Goal: Task Accomplishment & Management: Complete application form

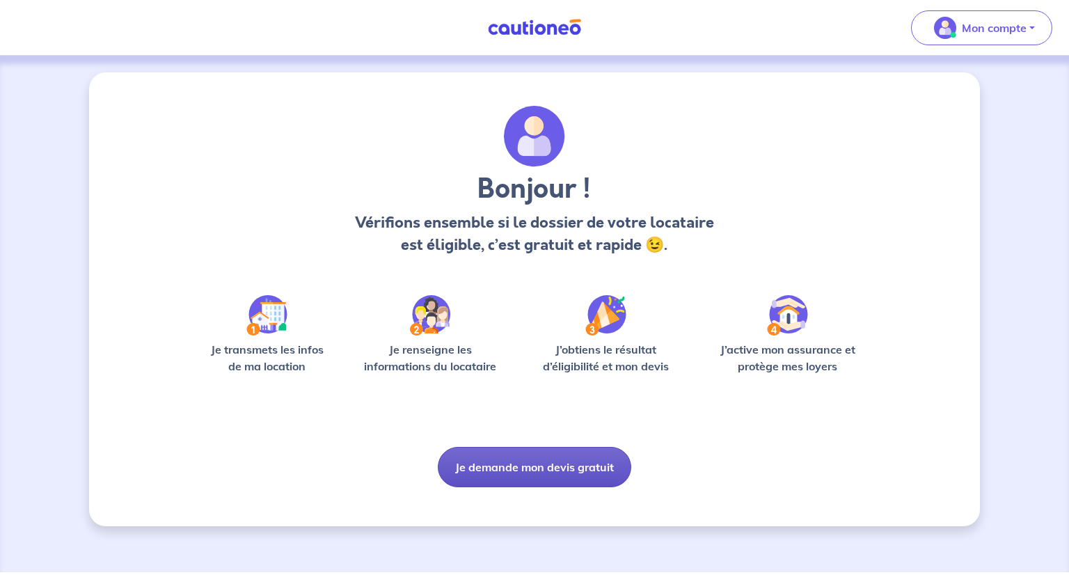
click at [534, 477] on button "Je demande mon devis gratuit" at bounding box center [534, 467] width 193 height 40
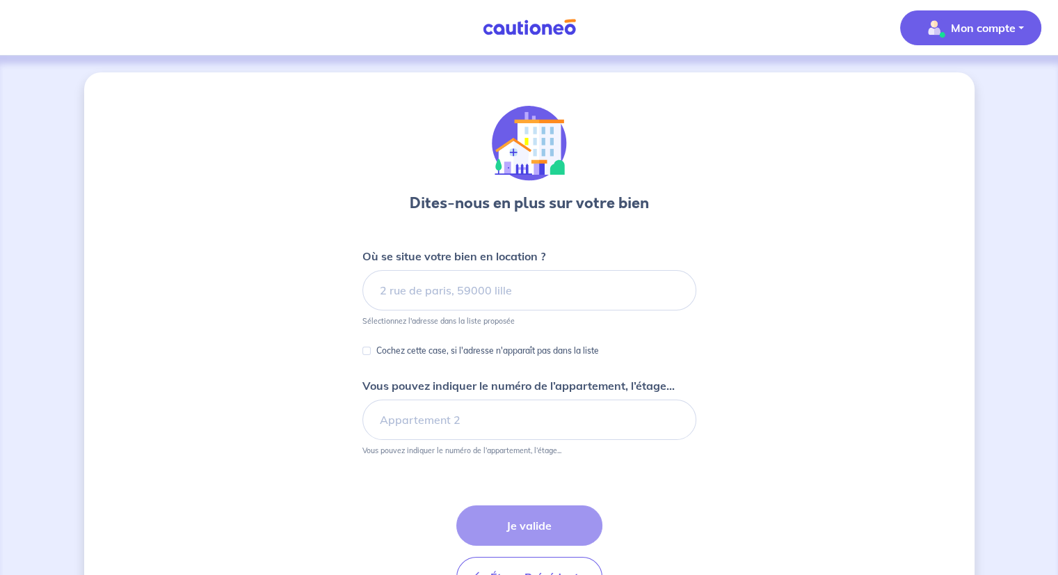
click at [993, 33] on p "Mon compte" at bounding box center [983, 27] width 65 height 17
click at [961, 126] on link "Me déconnecter" at bounding box center [957, 120] width 112 height 22
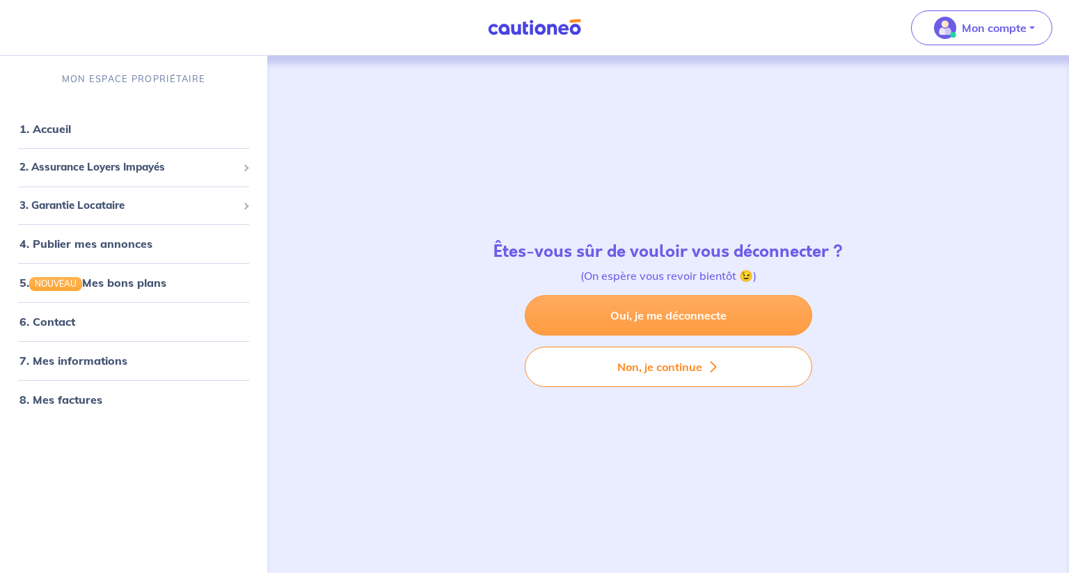
click at [687, 323] on link "Oui, je me déconnecte" at bounding box center [668, 315] width 287 height 40
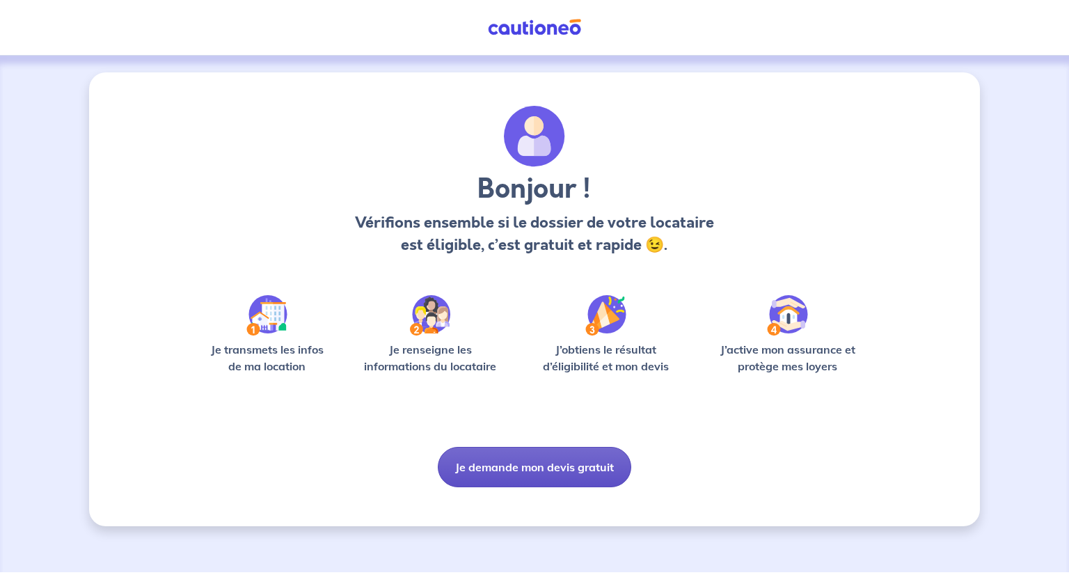
click at [512, 476] on button "Je demande mon devis gratuit" at bounding box center [534, 467] width 193 height 40
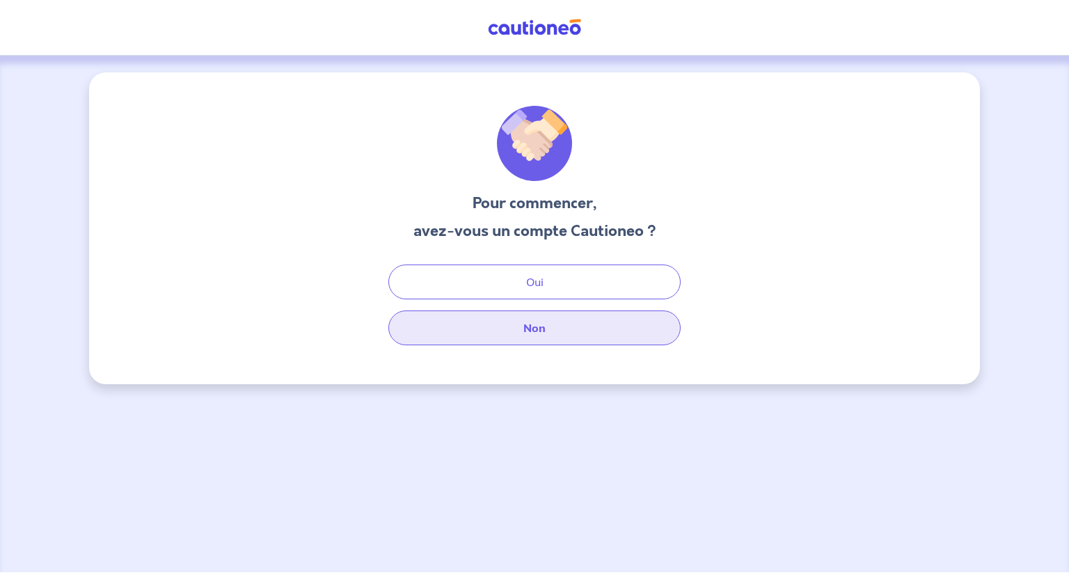
click at [529, 322] on button "Non" at bounding box center [534, 327] width 292 height 35
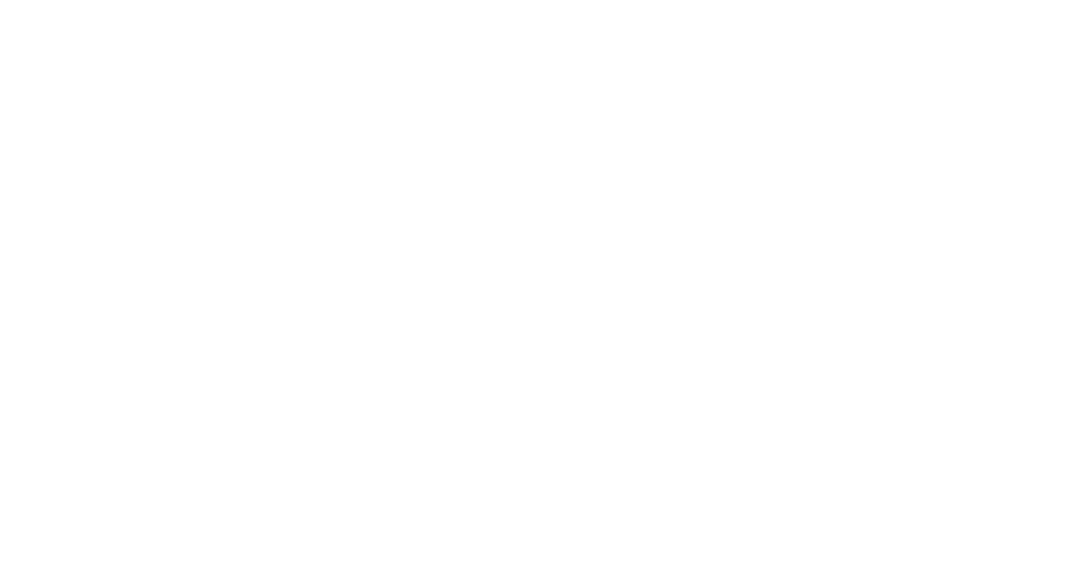
select select "FR"
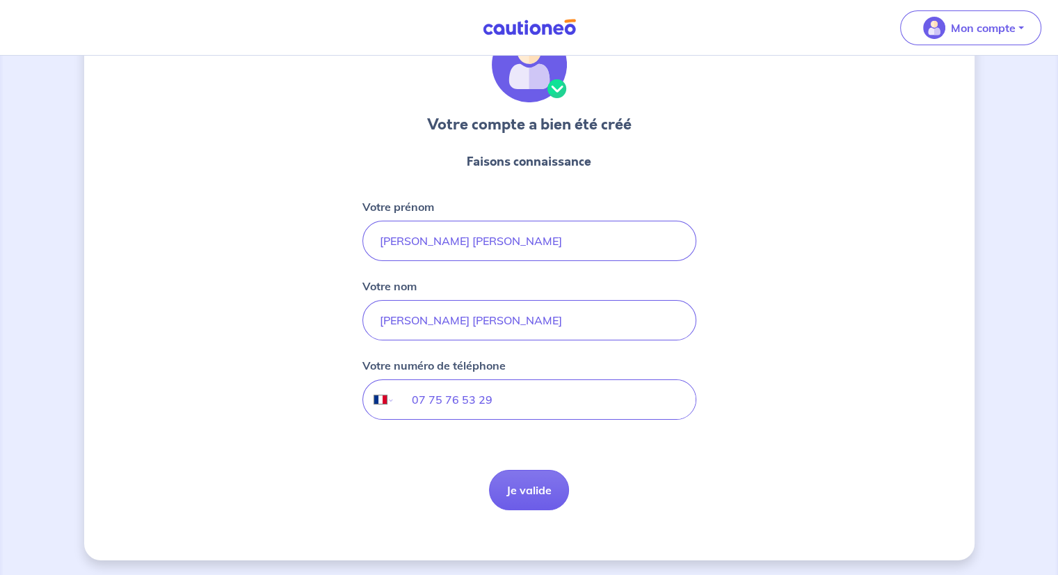
scroll to position [80, 0]
click at [522, 493] on button "Je valide" at bounding box center [529, 488] width 80 height 40
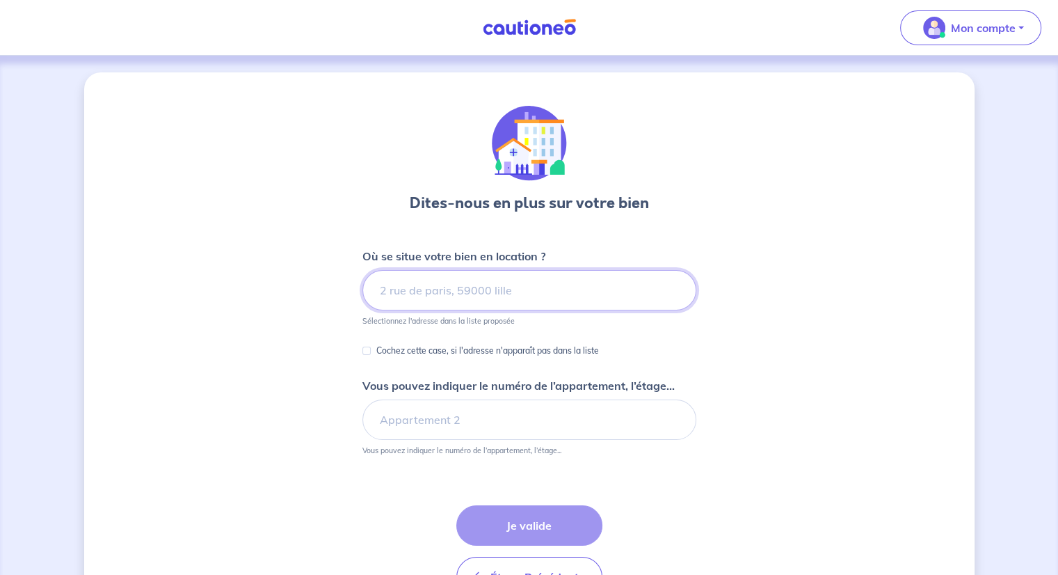
click at [448, 287] on input at bounding box center [529, 290] width 334 height 40
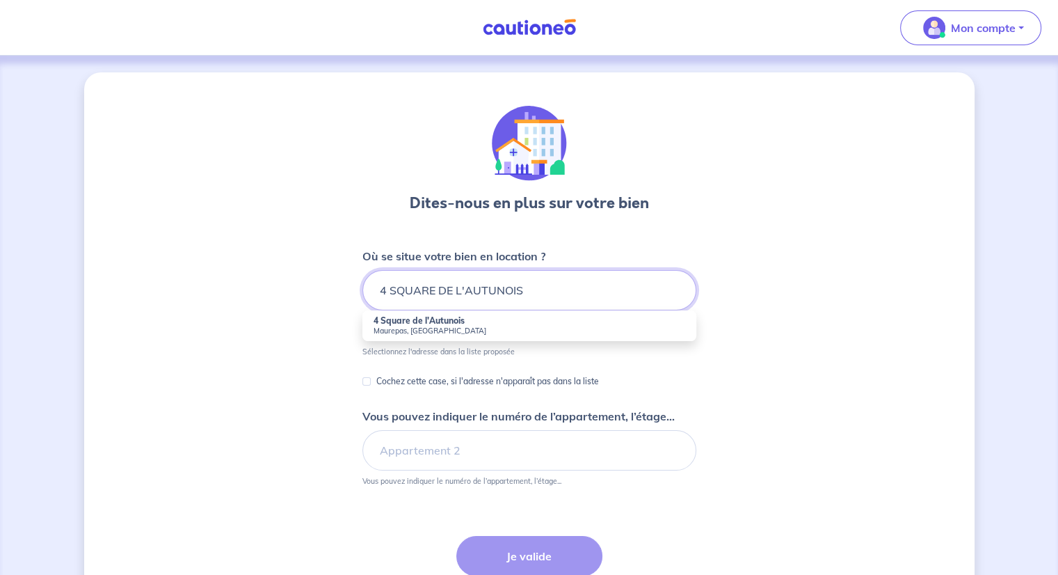
click at [554, 281] on input "4 SQUARE DE L'AUTUNOIS" at bounding box center [529, 290] width 334 height 40
click at [518, 338] on li "4 Square de l'Autunois Maurepas, France" at bounding box center [529, 325] width 334 height 31
type input "4 Square de l'Autunois, Maurepas, France"
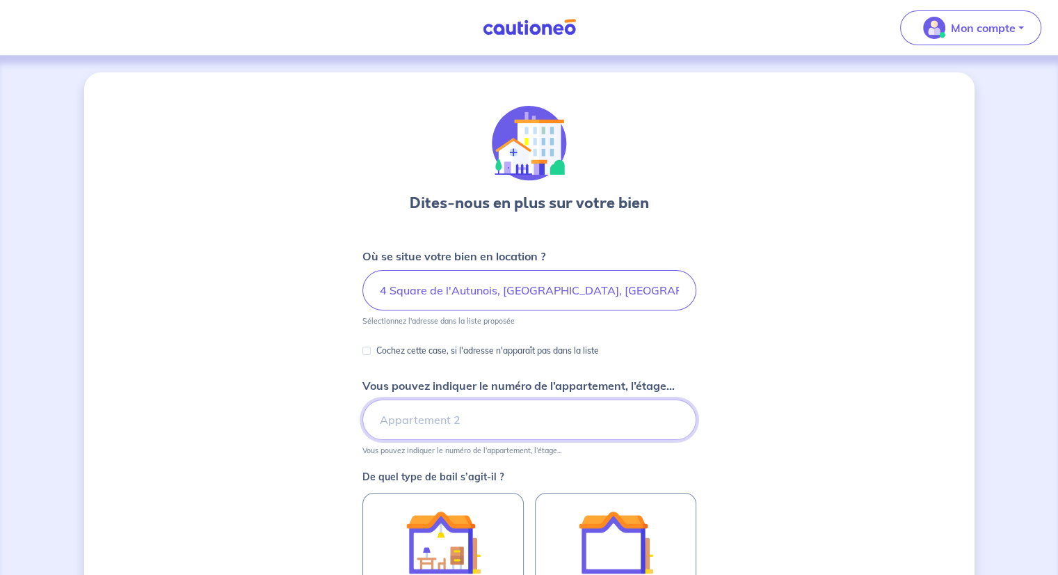
click at [465, 424] on input "Vous pouvez indiquer le numéro de l’appartement, l’étage..." at bounding box center [529, 419] width 334 height 40
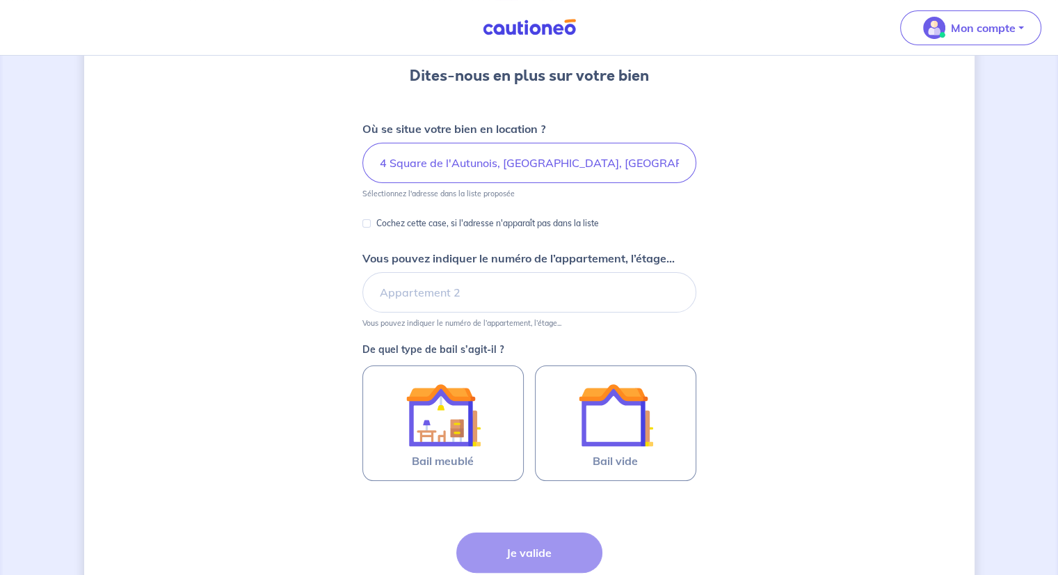
scroll to position [139, 0]
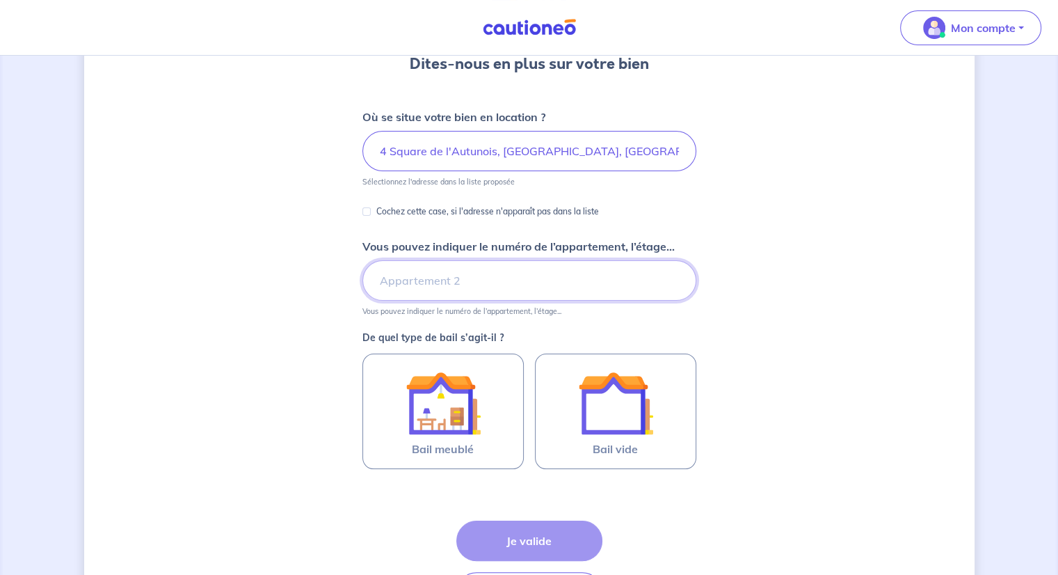
click at [440, 271] on input "Vous pouvez indiquer le numéro de l’appartement, l’étage..." at bounding box center [529, 280] width 334 height 40
type input "1ER ETAGE"
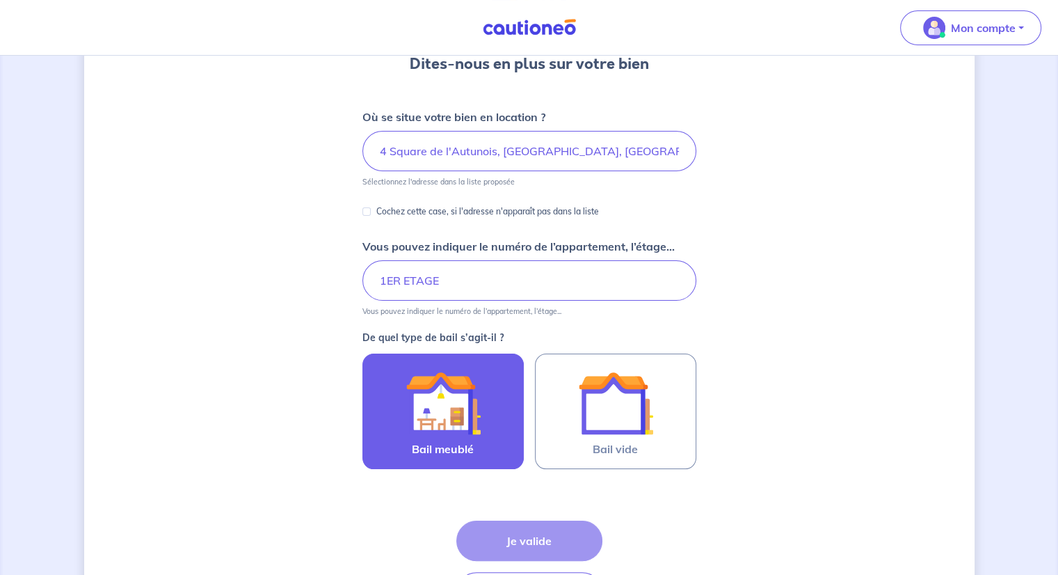
click at [461, 434] on img at bounding box center [443, 402] width 75 height 75
click at [0, 0] on input "Bail meublé" at bounding box center [0, 0] width 0 height 0
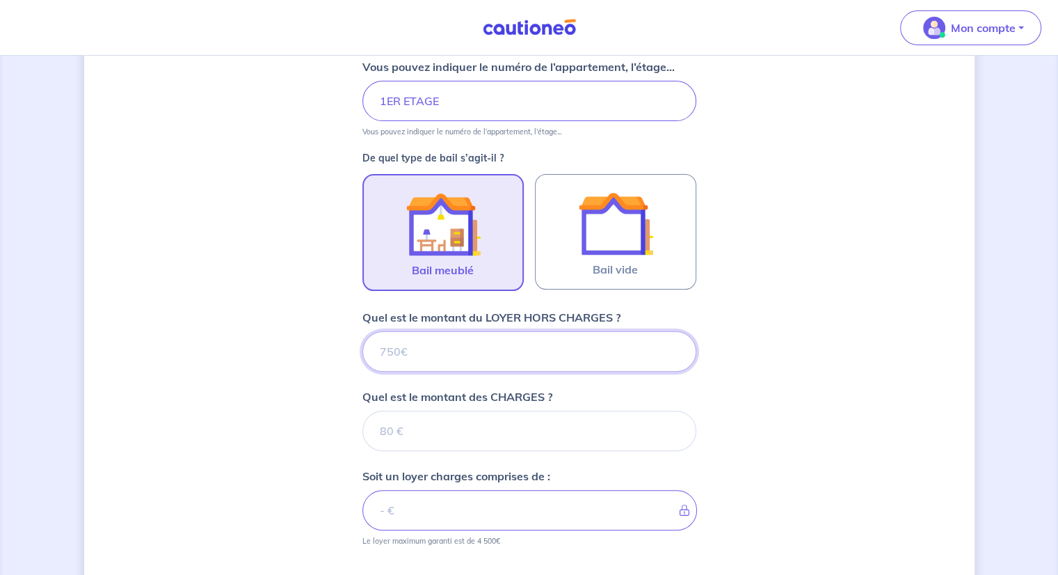
drag, startPoint x: 601, startPoint y: 424, endPoint x: 612, endPoint y: 424, distance: 11.2
click at [602, 424] on form "Où se situe votre bien en location ? 4 Square de l'Autunois, Maurepas, France S…" at bounding box center [529, 313] width 334 height 769
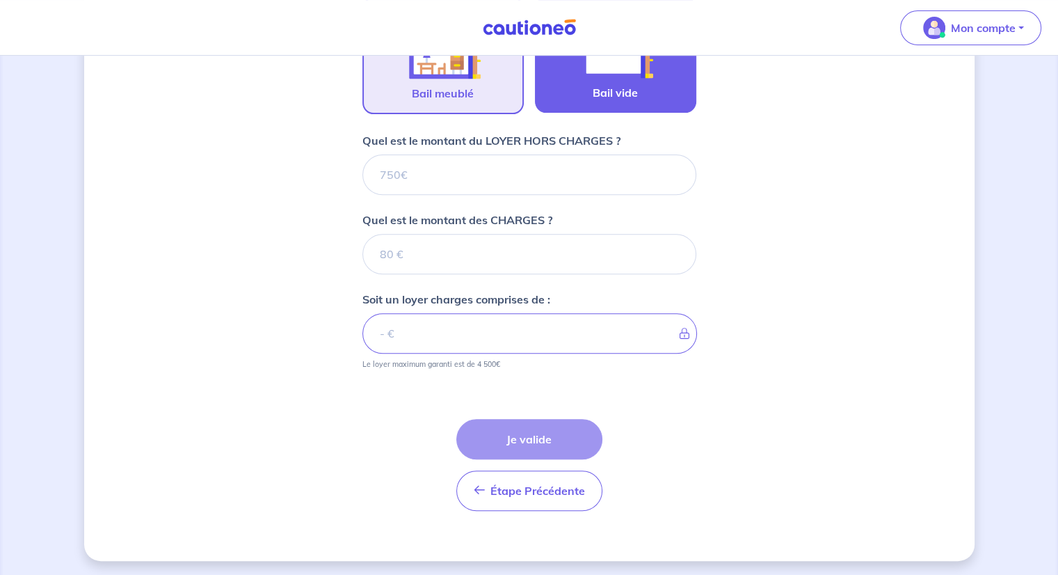
click at [642, 88] on label "Bail vide" at bounding box center [615, 54] width 161 height 115
click at [0, 0] on input "Bail vide" at bounding box center [0, 0] width 0 height 0
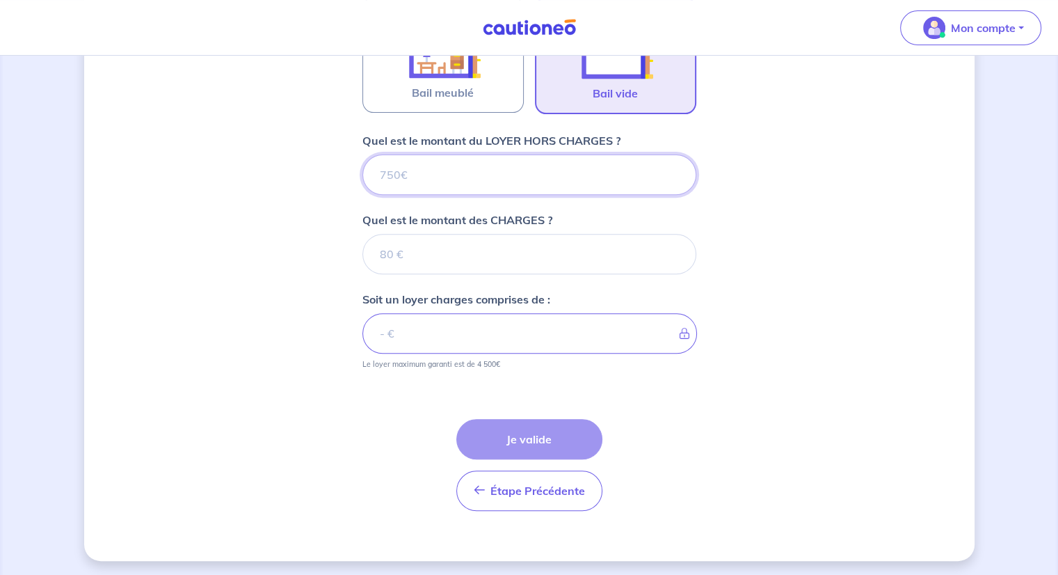
scroll to position [495, 0]
click at [486, 179] on input "Quel est le montant du LOYER HORS CHARGES ?" at bounding box center [529, 174] width 334 height 40
type input "8"
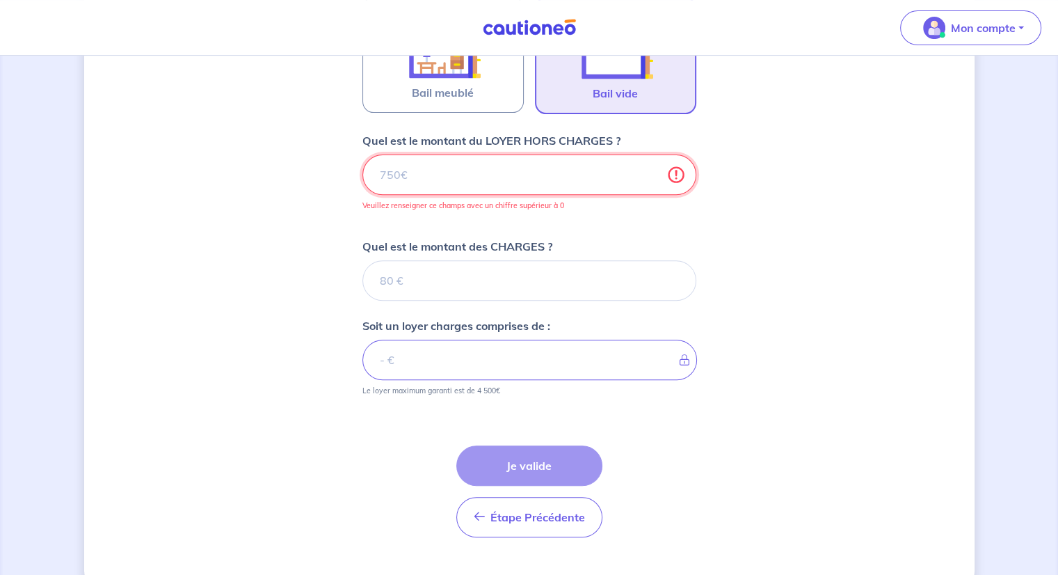
type input "9"
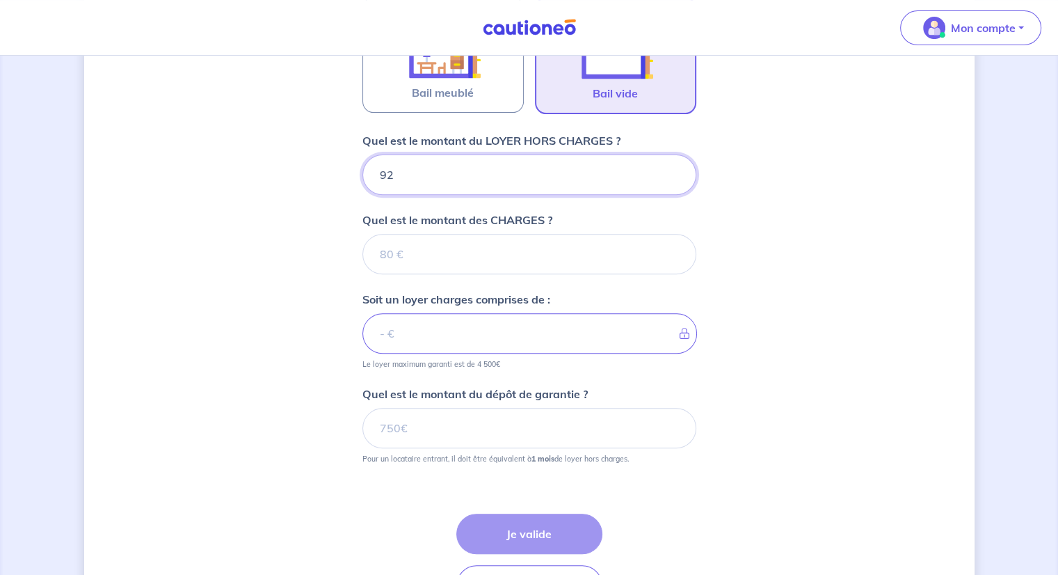
type input "920"
type input "80"
type input "928"
type input "80"
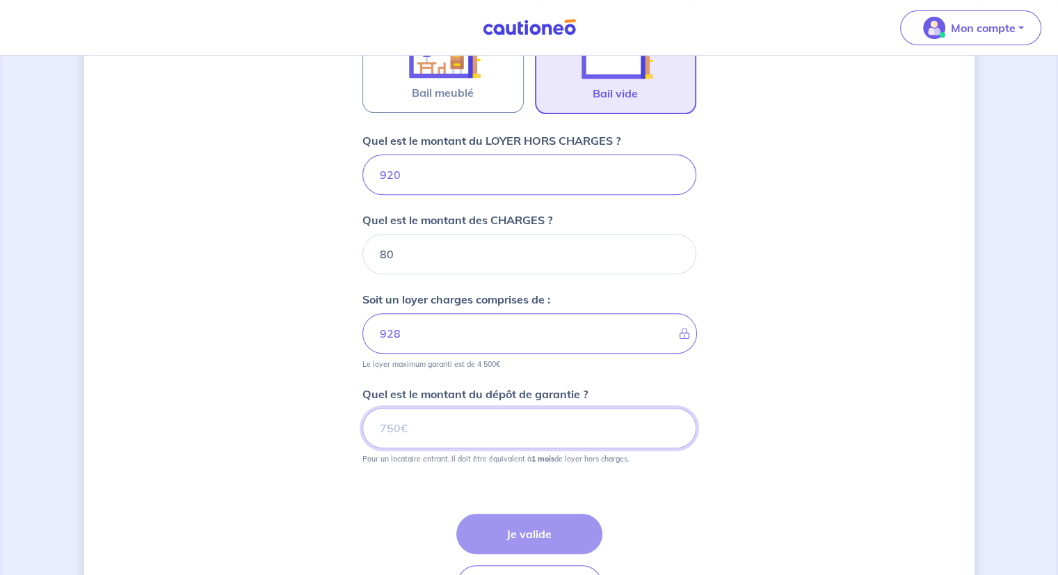
type input "1000"
type input "920"
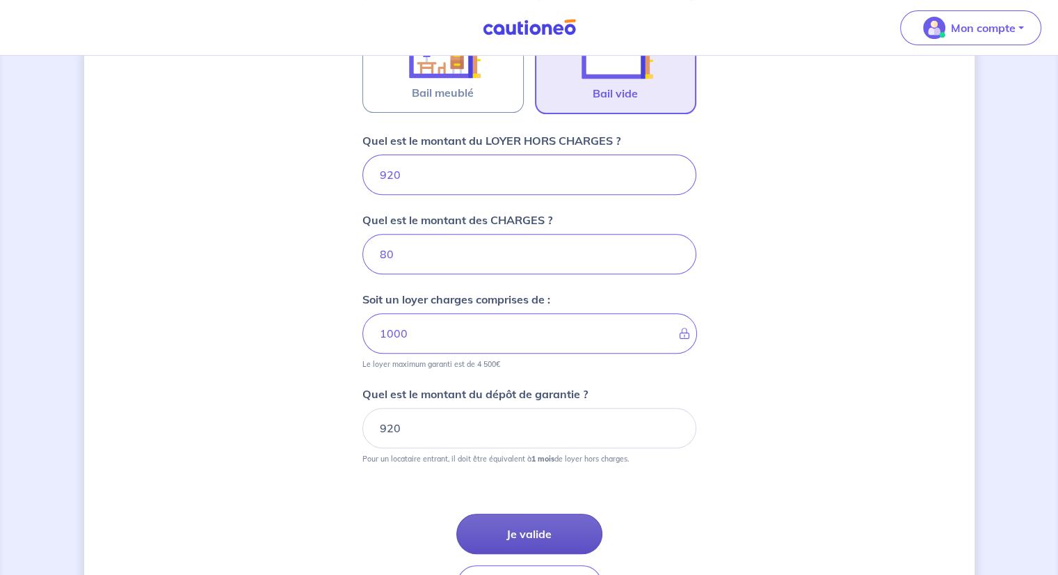
click at [548, 536] on button "Je valide" at bounding box center [529, 533] width 146 height 40
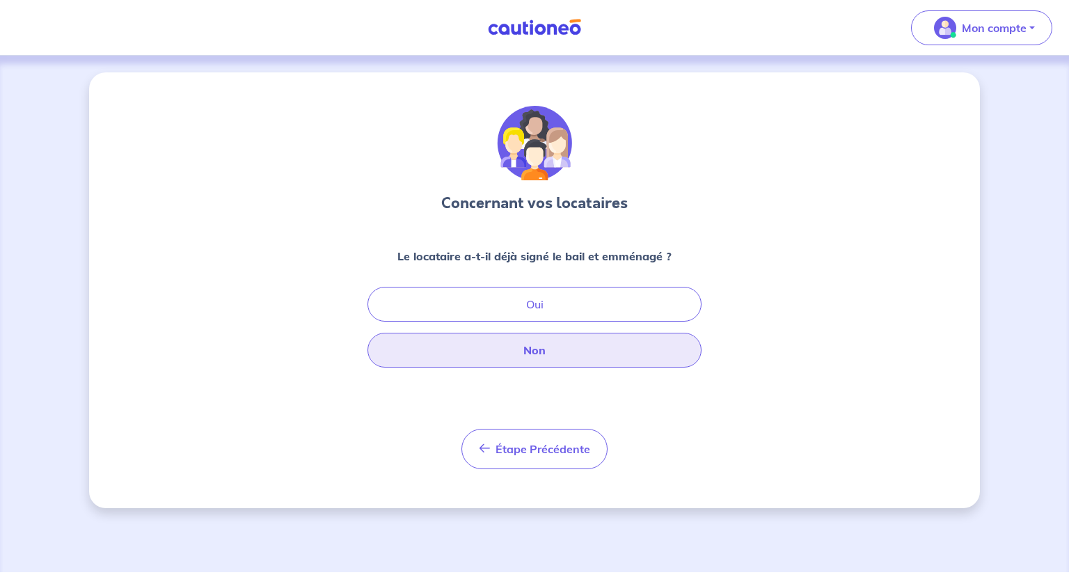
click at [545, 359] on button "Non" at bounding box center [534, 350] width 334 height 35
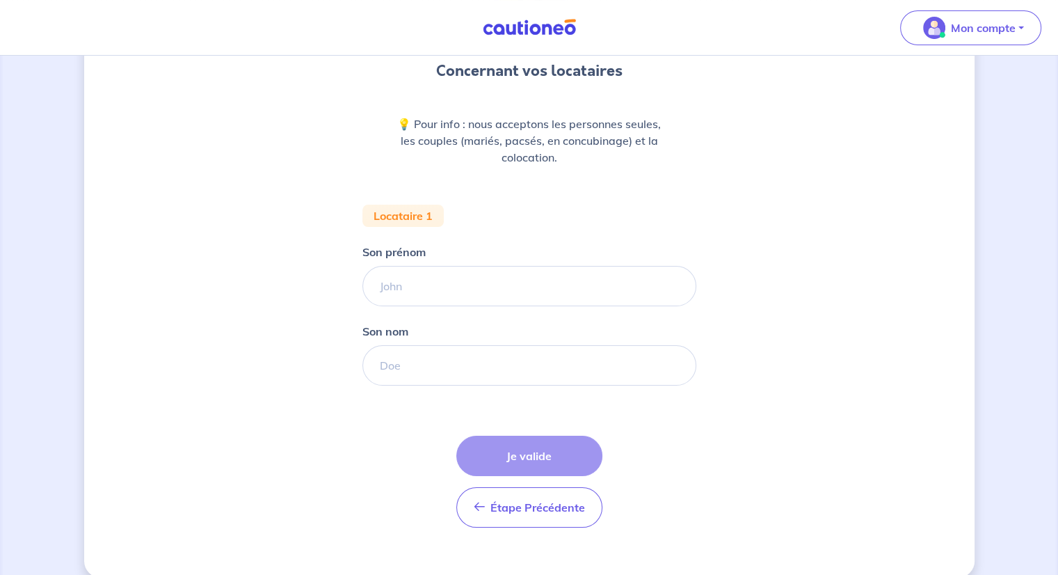
scroll to position [139, 0]
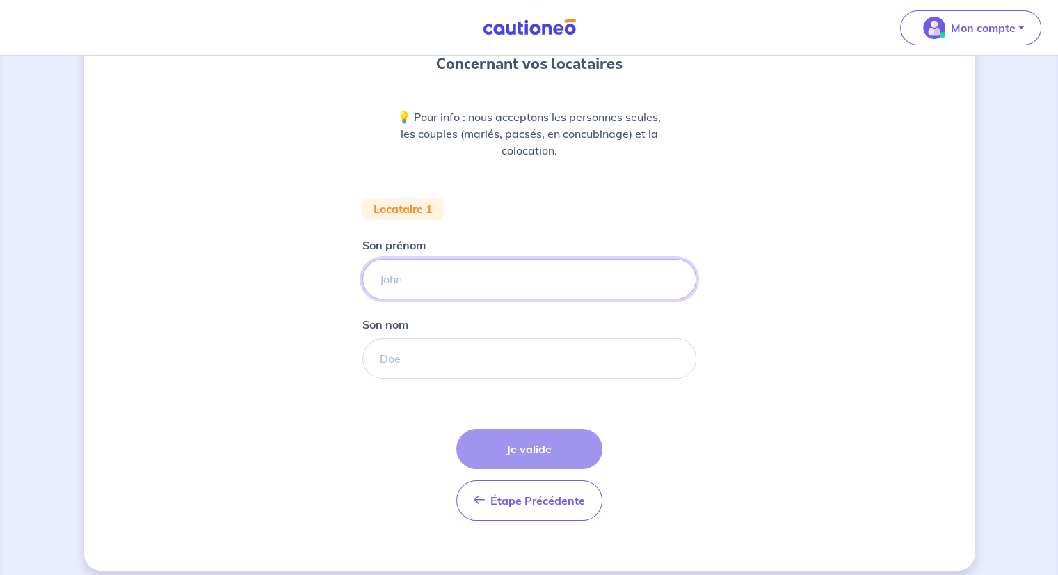
click at [426, 281] on input "Son prénom" at bounding box center [529, 279] width 334 height 40
type input "SOPHIE"
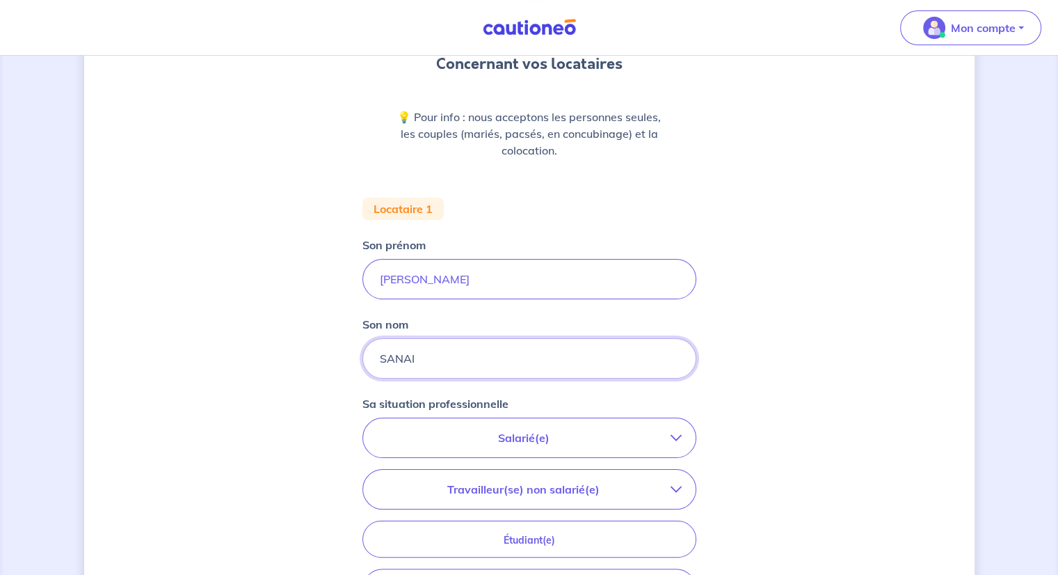
type input "SANAI"
click at [534, 446] on button "Salarié(e)" at bounding box center [529, 437] width 333 height 39
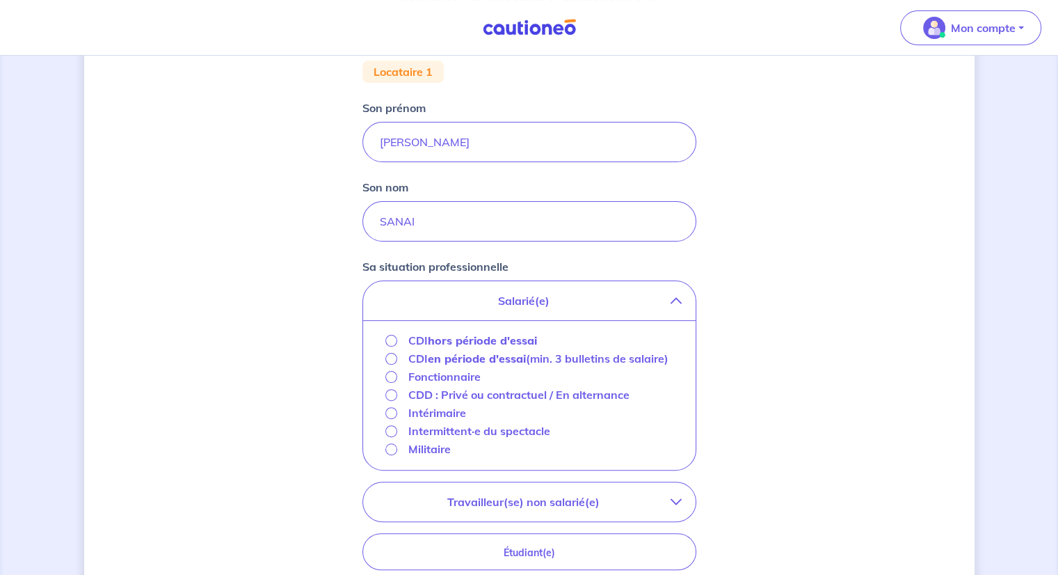
scroll to position [278, 0]
click at [387, 337] on input "CDI hors période d'essai" at bounding box center [391, 339] width 12 height 12
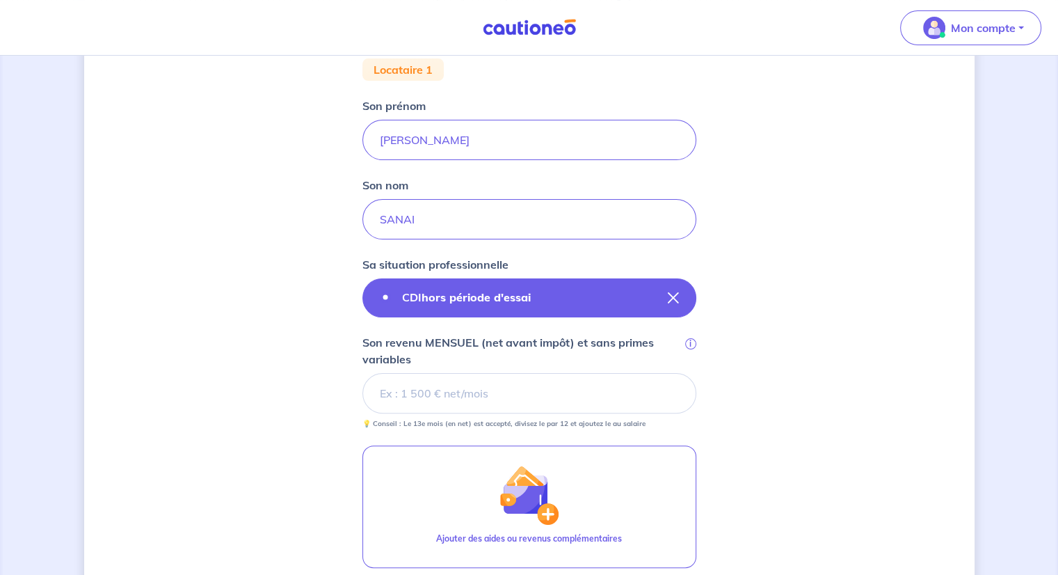
click at [459, 293] on strong "hors période d'essai" at bounding box center [476, 297] width 109 height 14
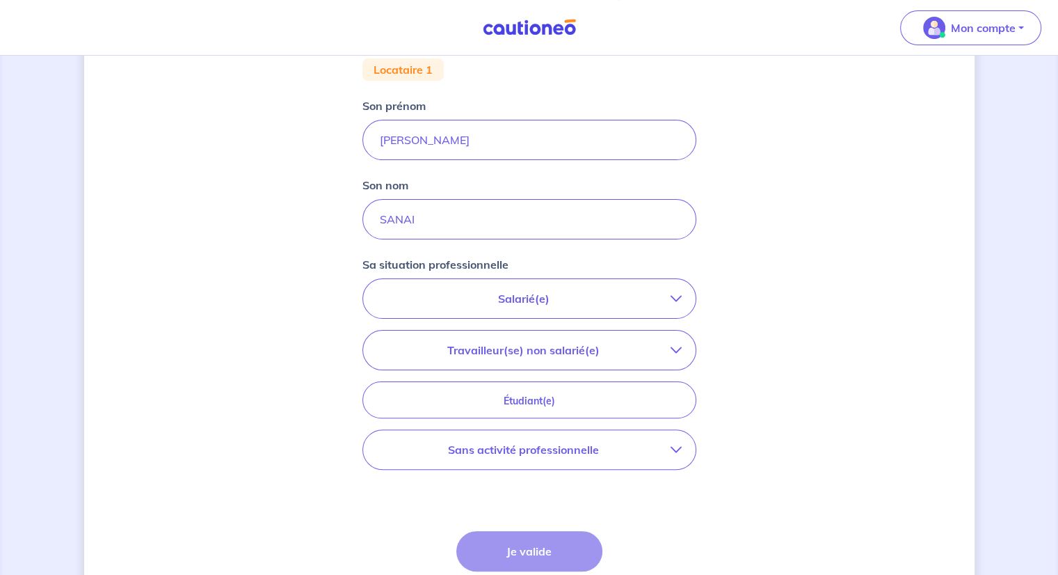
click at [442, 293] on p "Salarié(e)" at bounding box center [524, 298] width 294 height 17
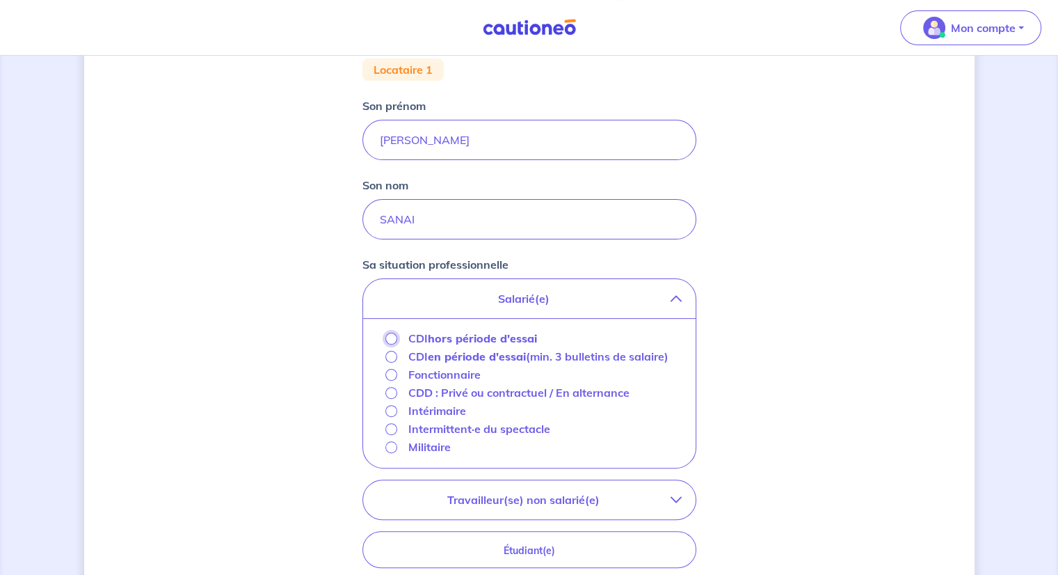
click at [390, 335] on input "CDI hors période d'essai" at bounding box center [391, 339] width 12 height 12
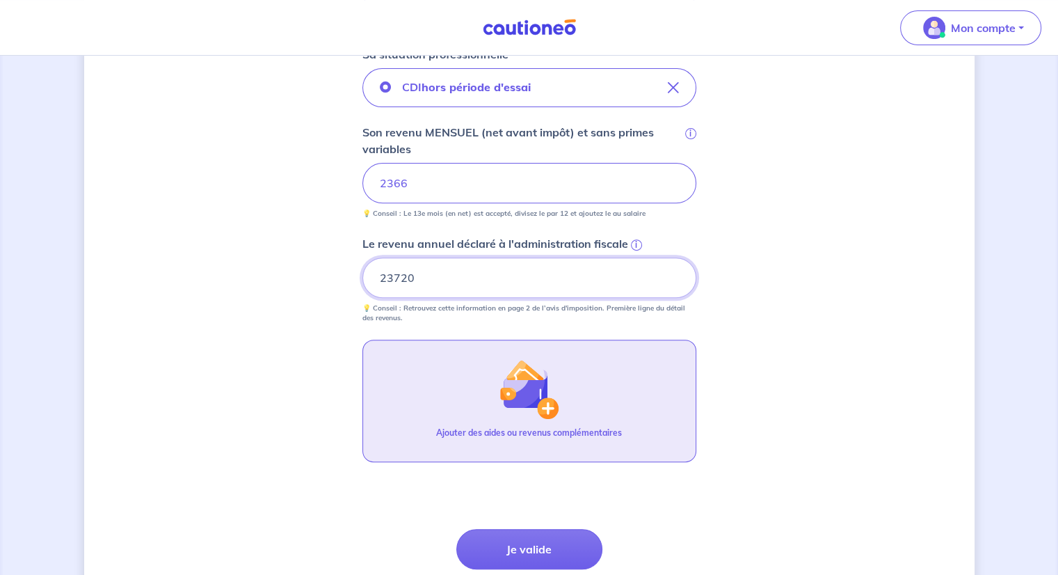
scroll to position [557, 0]
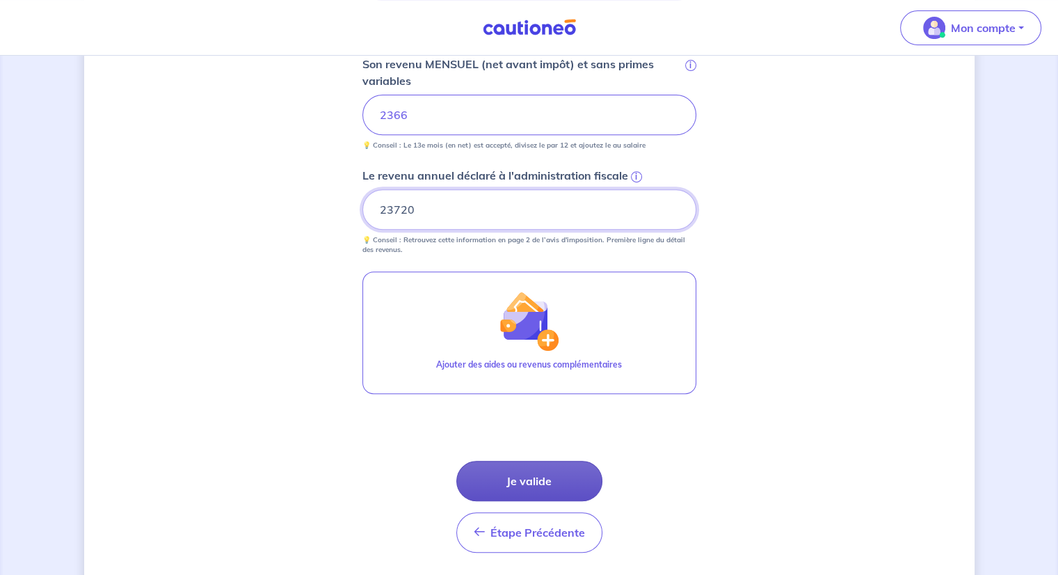
type input "23720"
click at [520, 484] on button "Je valide" at bounding box center [529, 481] width 146 height 40
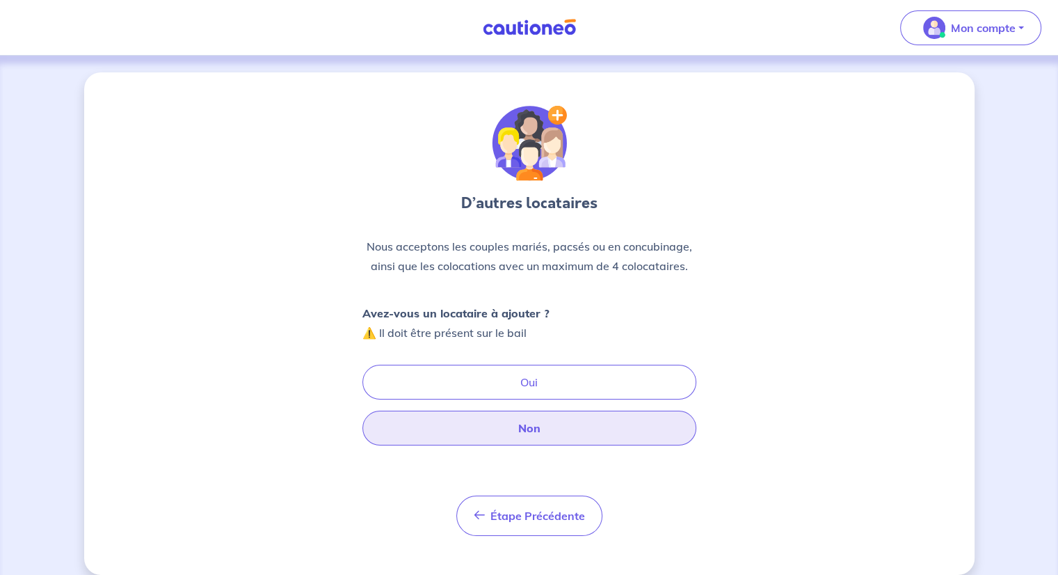
click at [527, 431] on button "Non" at bounding box center [529, 427] width 334 height 35
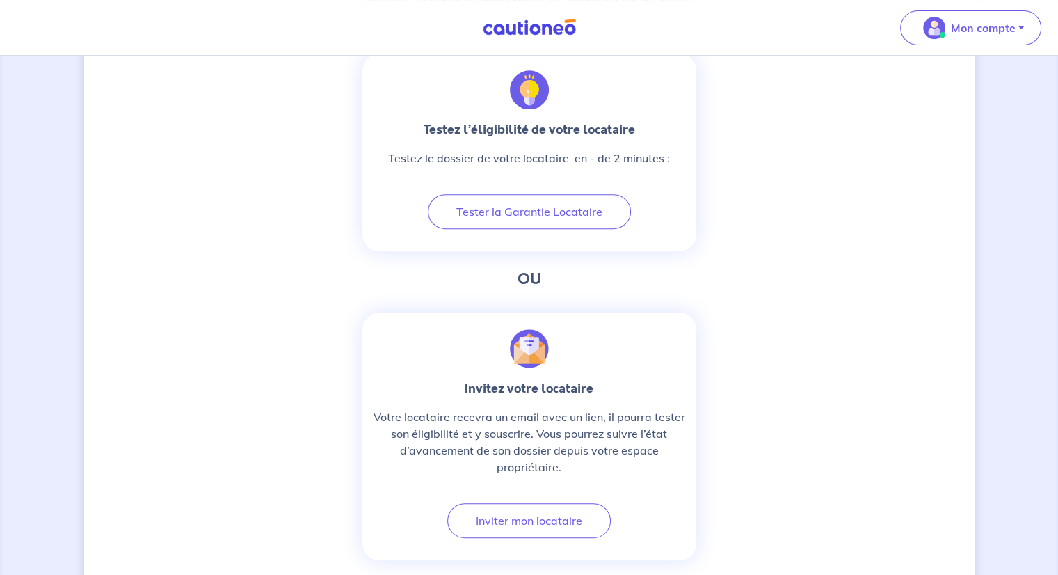
scroll to position [557, 0]
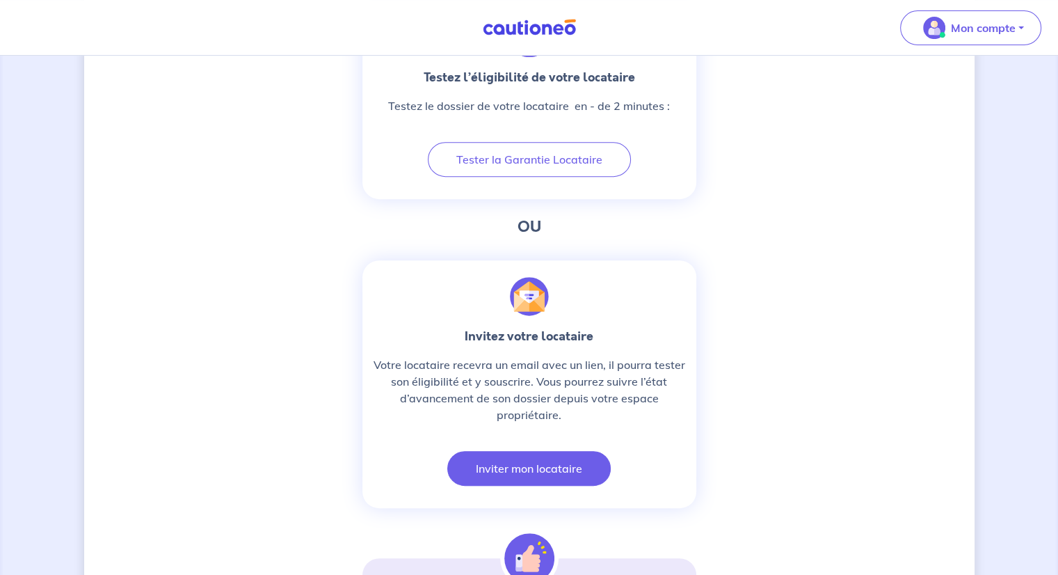
click at [560, 468] on button "Inviter mon locataire" at bounding box center [528, 468] width 163 height 35
select select "FR"
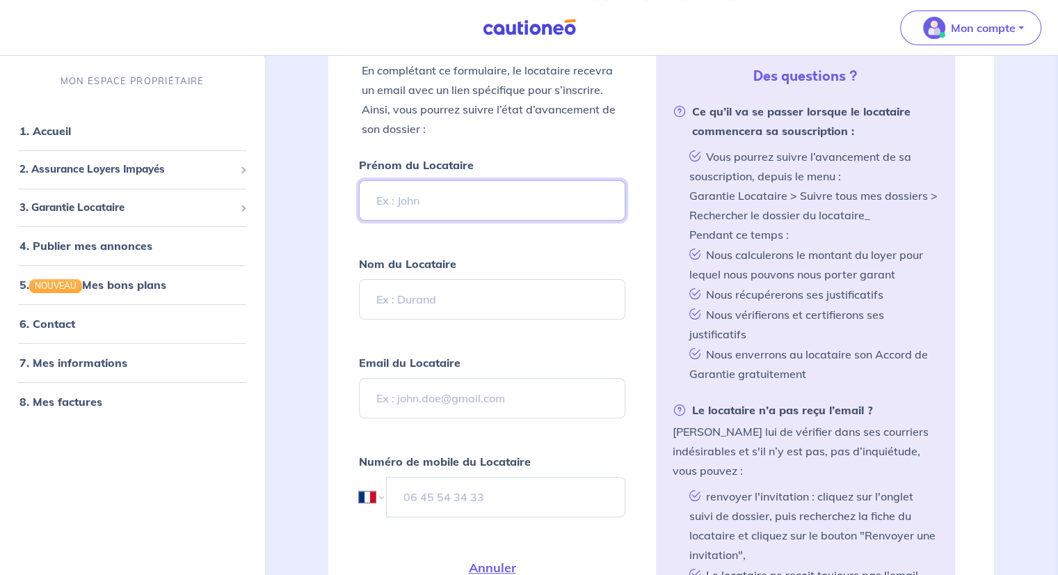
scroll to position [348, 0]
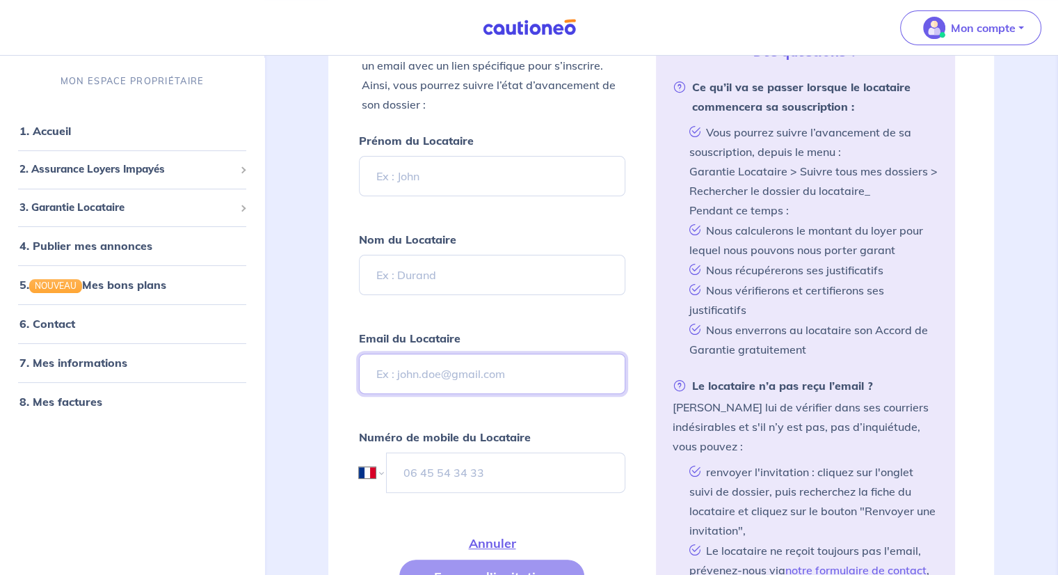
click at [426, 377] on input "Email du Locataire" at bounding box center [492, 373] width 266 height 40
paste input "Sahar Azadian <sahar_azadian@hotmail.com"
drag, startPoint x: 456, startPoint y: 374, endPoint x: 260, endPoint y: 374, distance: 196.2
click at [260, 374] on div "Mon compte MON ESPACE PROPRIÉTAIRE 1. Accueil 2. Assurance Loyers Impayés Sousc…" at bounding box center [529, 322] width 1058 height 1341
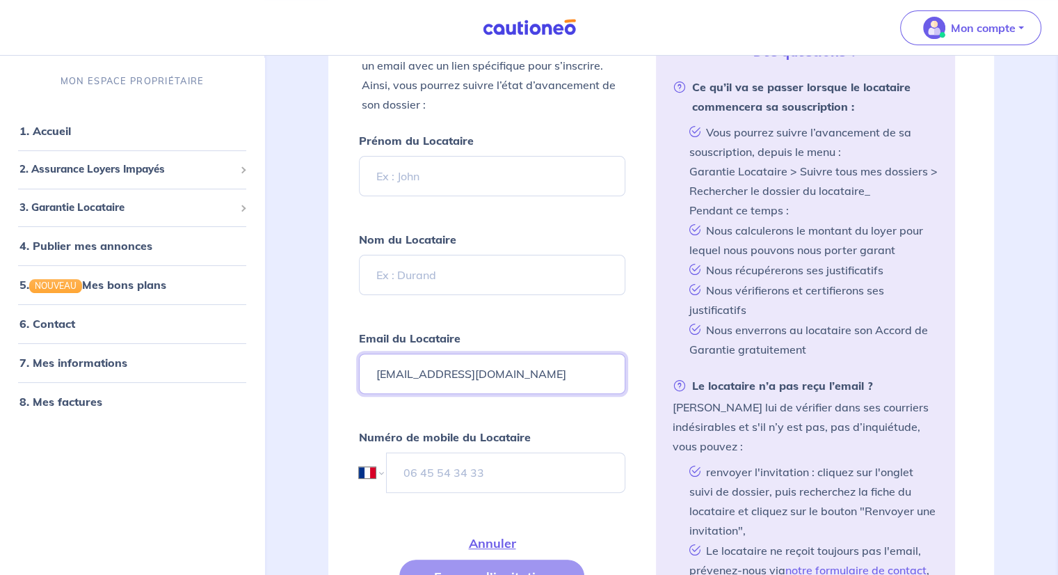
type input "sahar_azadian@hotmail.com"
click at [397, 177] on input "Prénom du Locataire" at bounding box center [492, 176] width 266 height 40
type input "SAHAR"
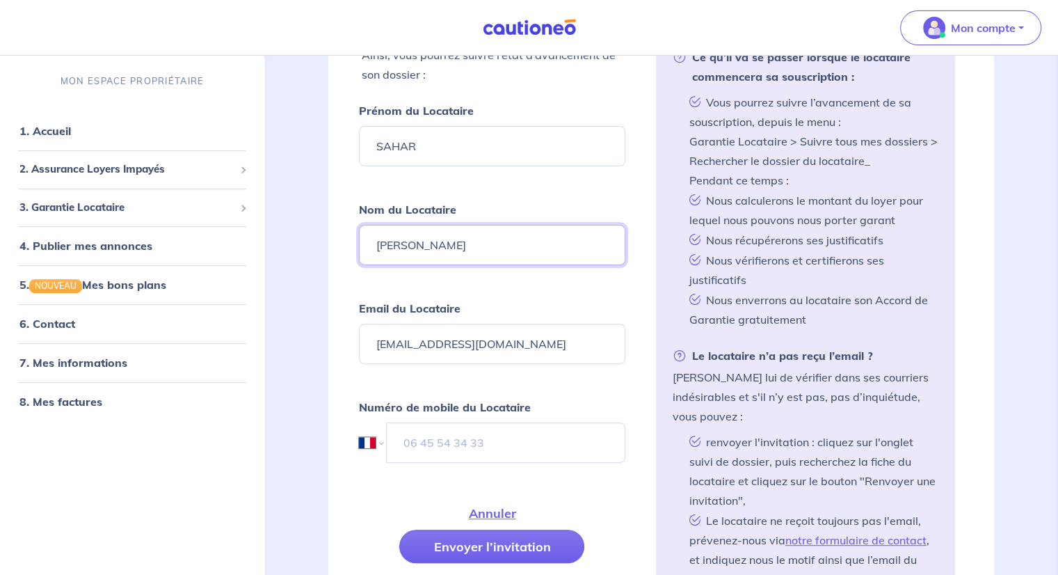
type input "AZADIAN"
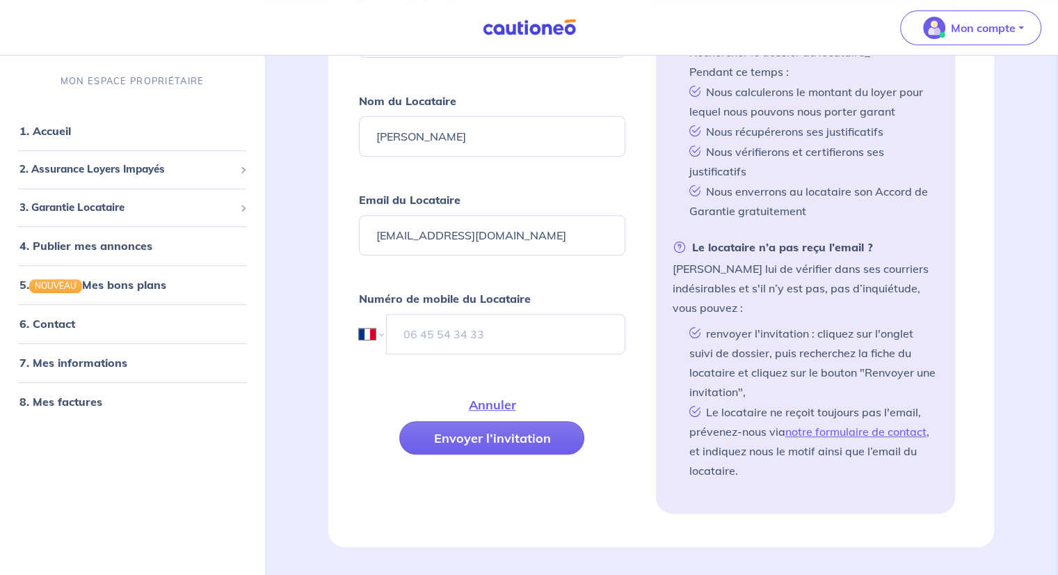
scroll to position [487, 0]
click at [506, 440] on button "Envoyer l’invitation" at bounding box center [491, 436] width 185 height 33
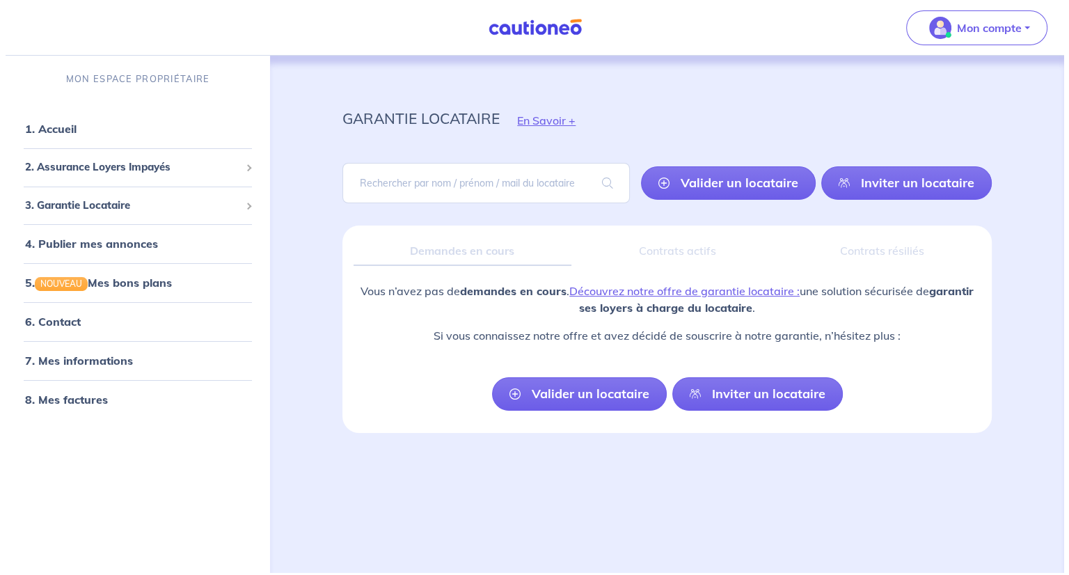
scroll to position [0, 0]
